Goal: Complete application form

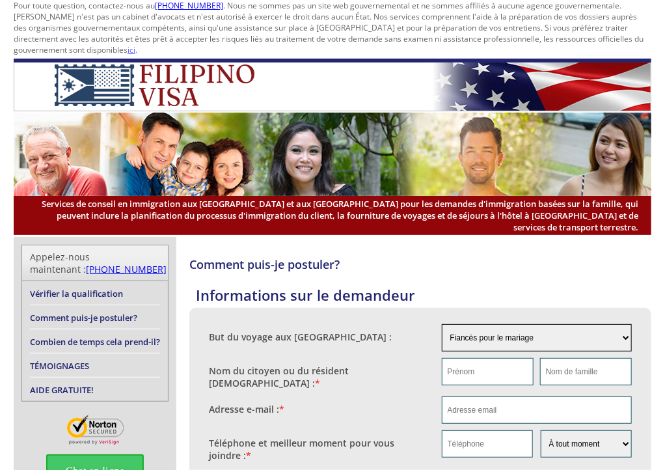
click at [626, 324] on select "Fiancés pour le mariage Déjà marié à un citoyen/résident [DEMOGRAPHIC_DATA] Pou…" at bounding box center [537, 337] width 191 height 27
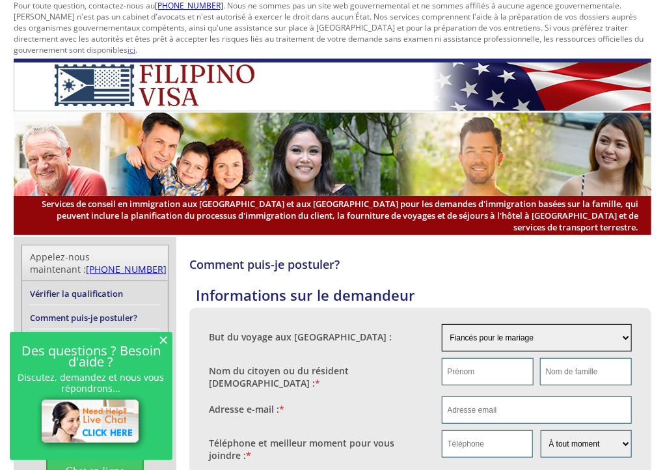
select select "4"
click at [442, 324] on select "Fiancés pour le mariage Déjà marié à un citoyen/résident [DEMOGRAPHIC_DATA] Pou…" at bounding box center [537, 337] width 191 height 27
